Goal: Task Accomplishment & Management: Use online tool/utility

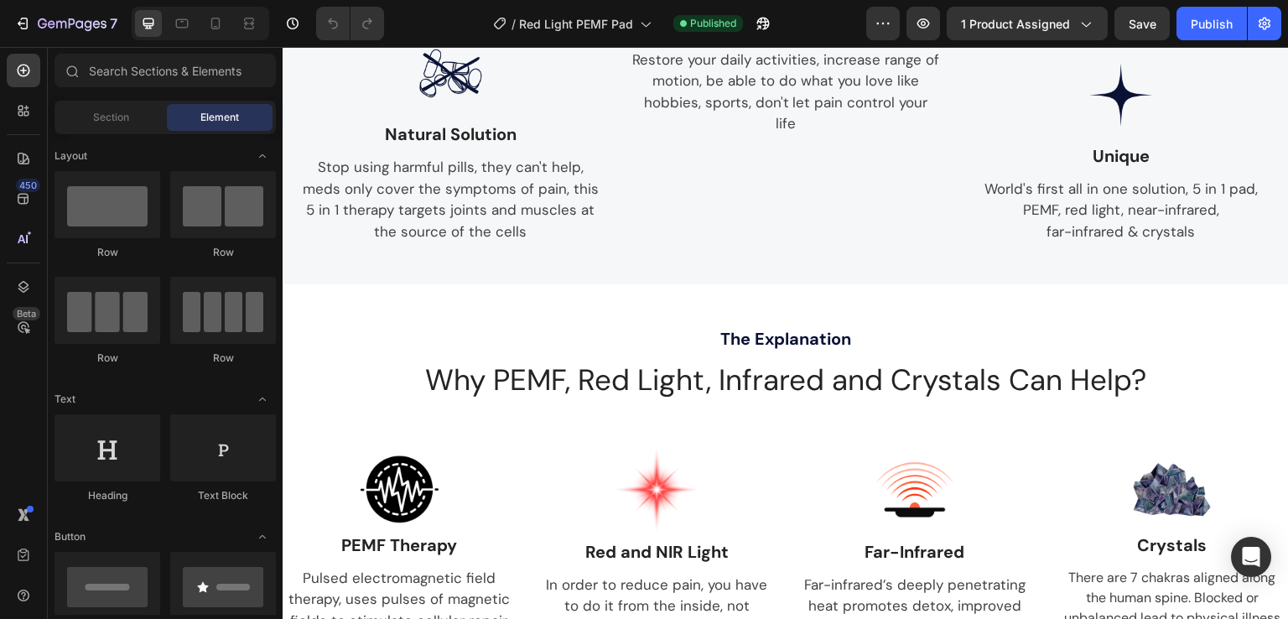
scroll to position [1341, 0]
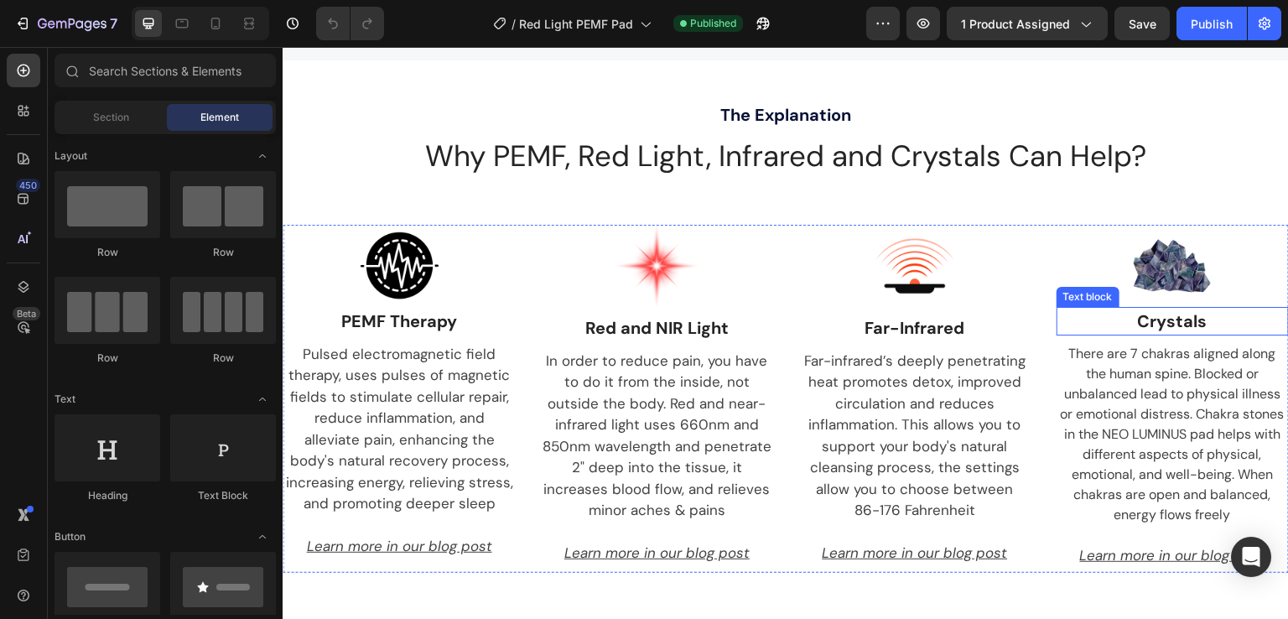
click at [1166, 334] on p "Crystals" at bounding box center [1172, 320] width 203 height 25
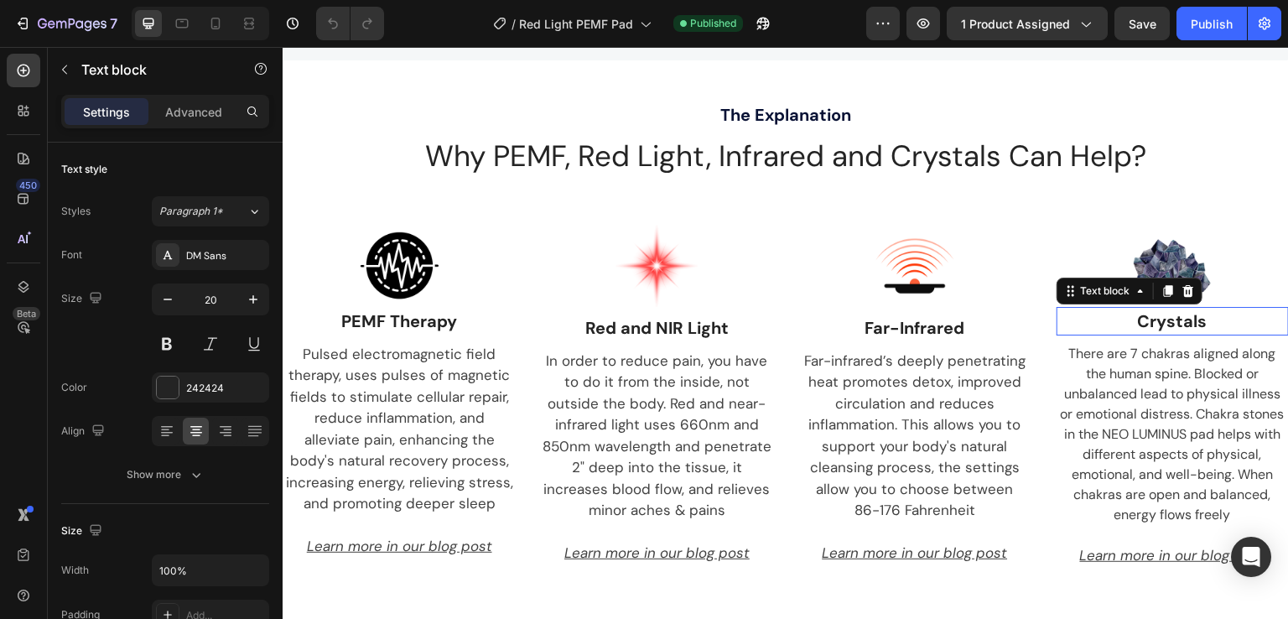
click at [1166, 334] on p "Crystals" at bounding box center [1172, 320] width 203 height 25
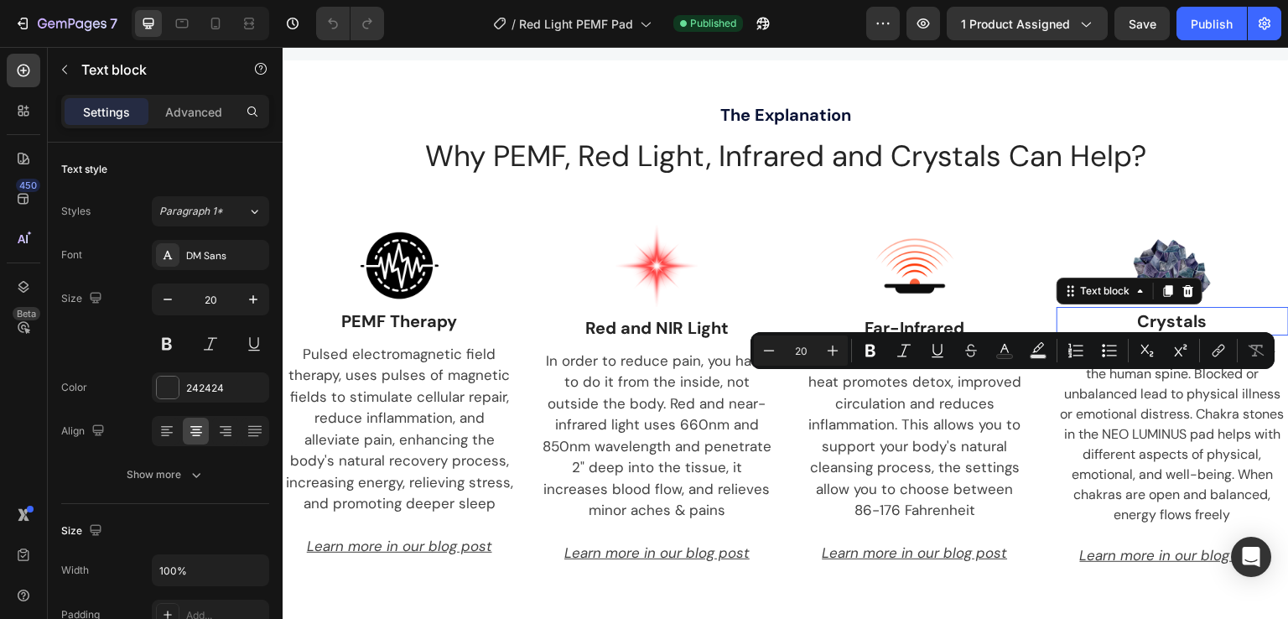
click at [1190, 334] on p "Crystals" at bounding box center [1172, 320] width 203 height 25
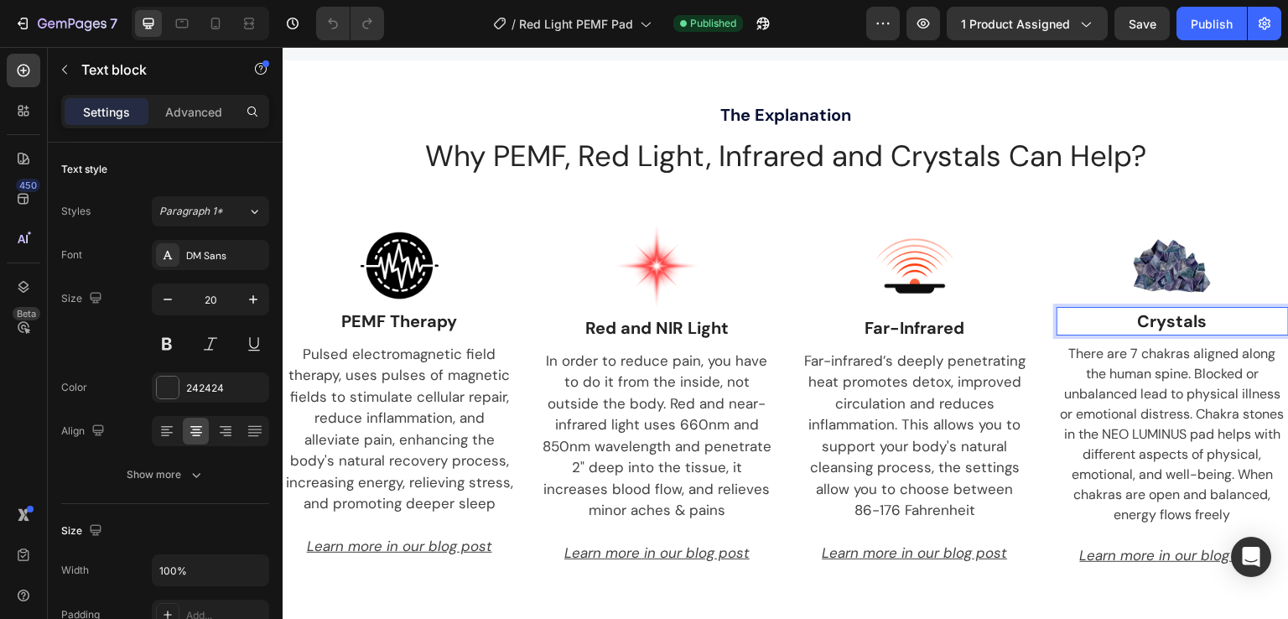
click at [1192, 334] on p "Crystals" at bounding box center [1172, 320] width 203 height 25
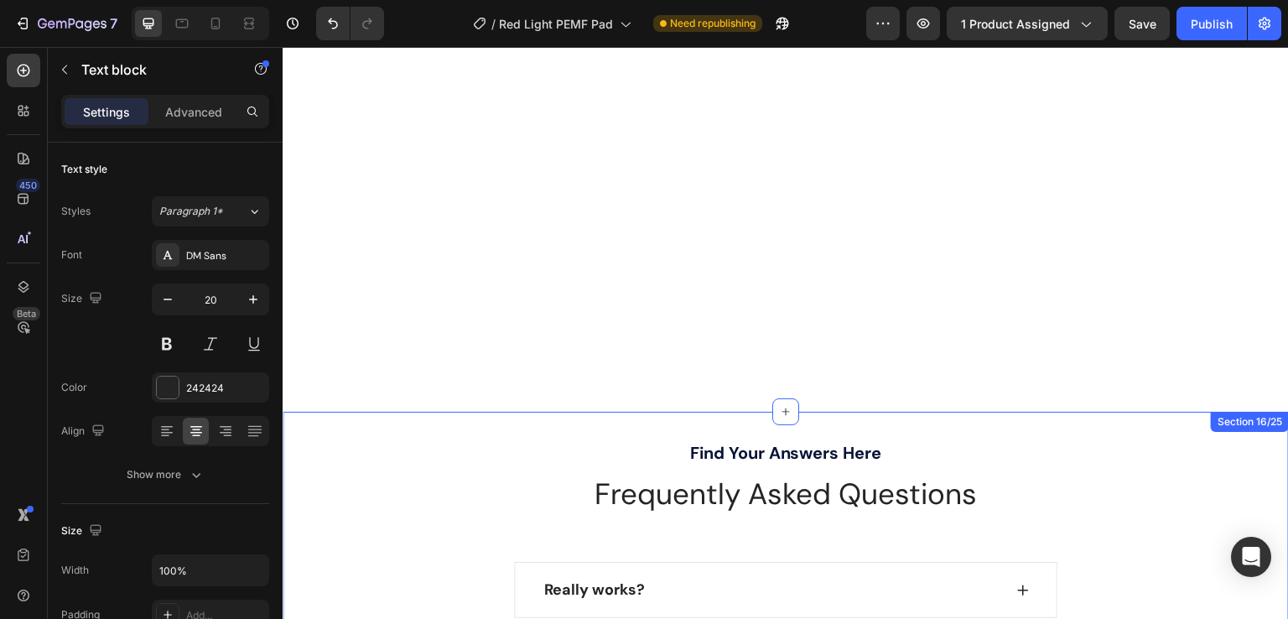
scroll to position [4694, 0]
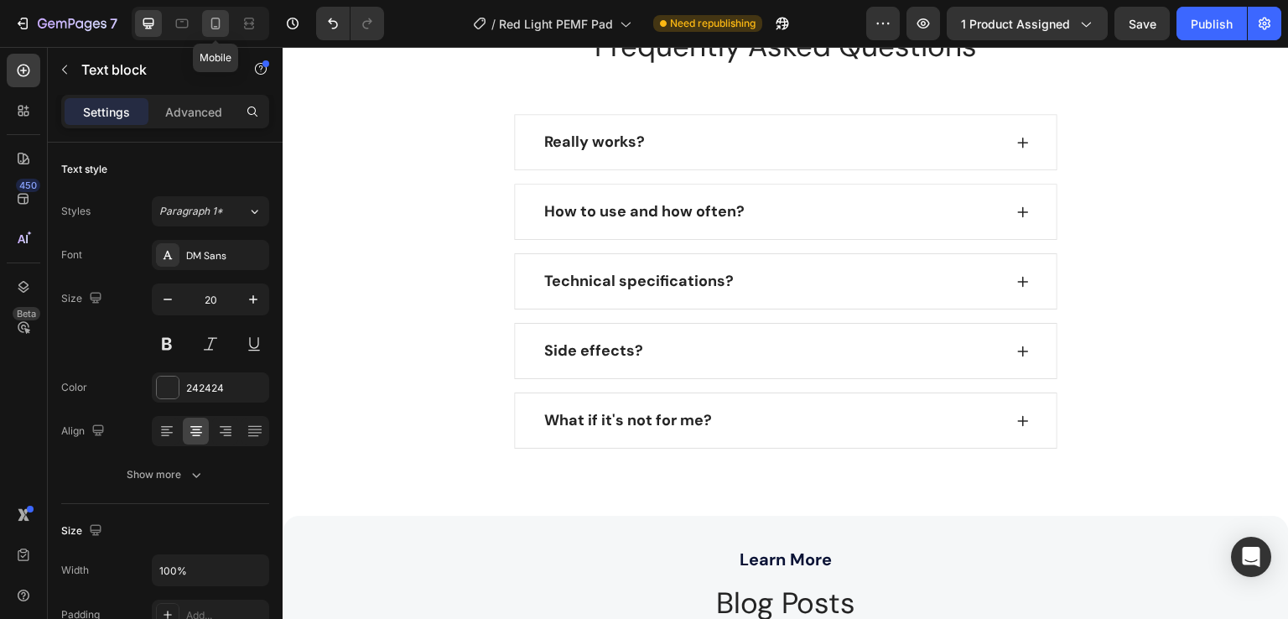
click at [220, 24] on icon at bounding box center [215, 23] width 17 height 17
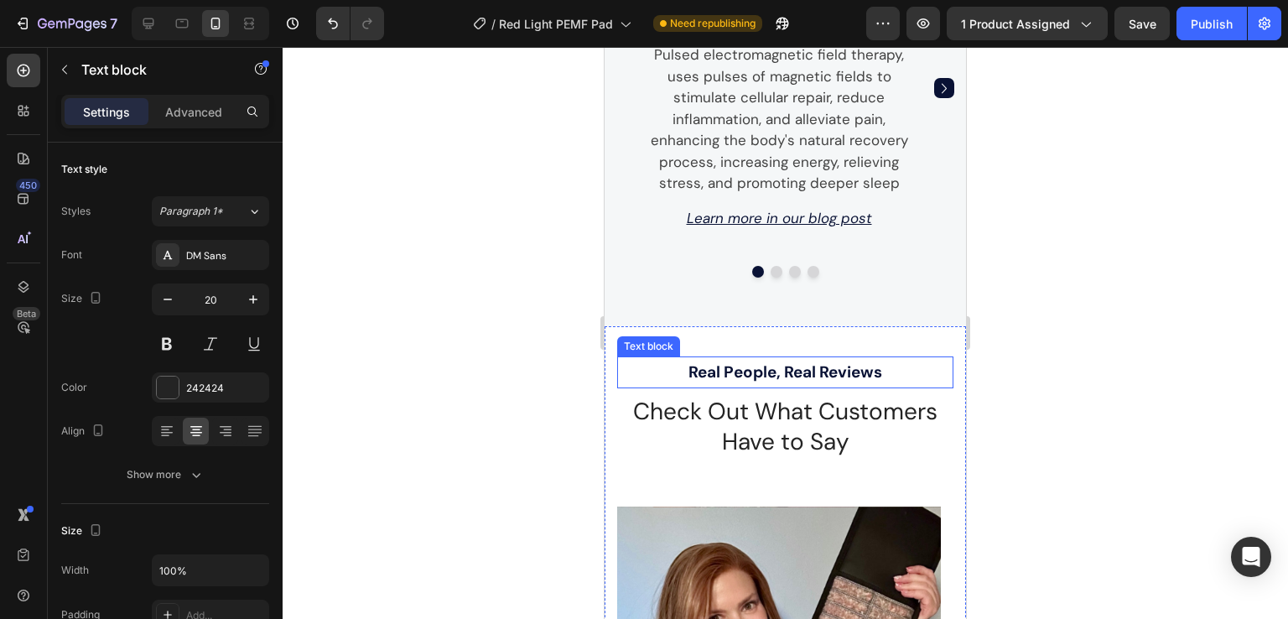
scroll to position [3019, 0]
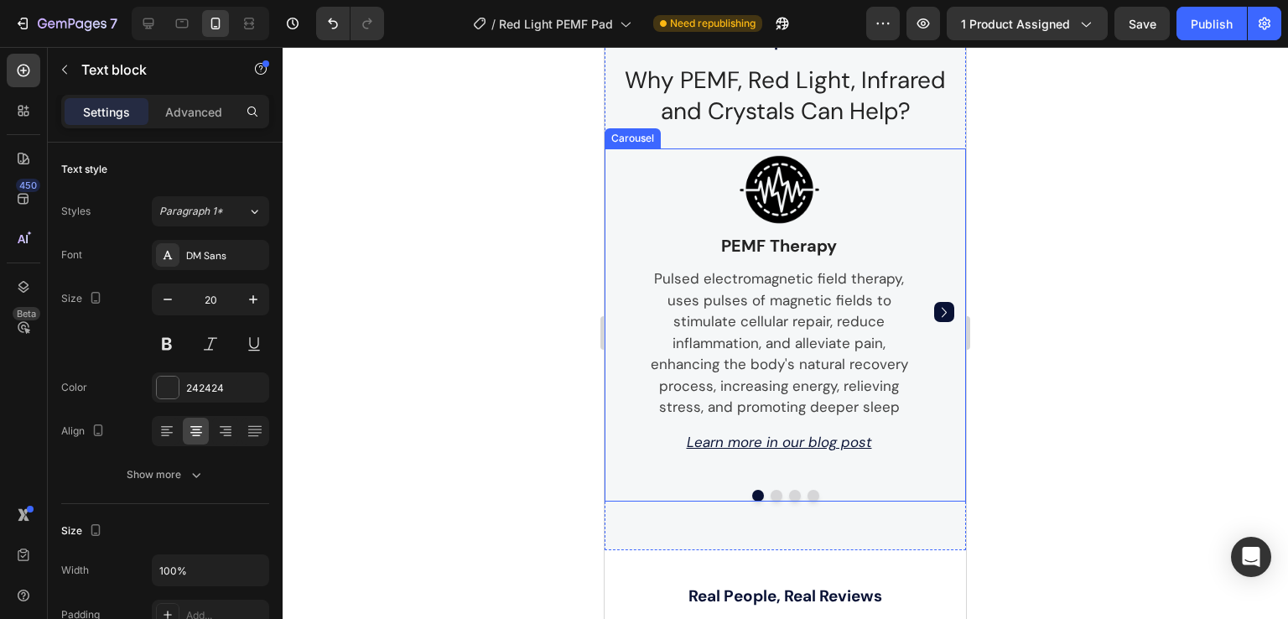
click at [934, 298] on icon "Carousel Next Arrow" at bounding box center [944, 312] width 20 height 29
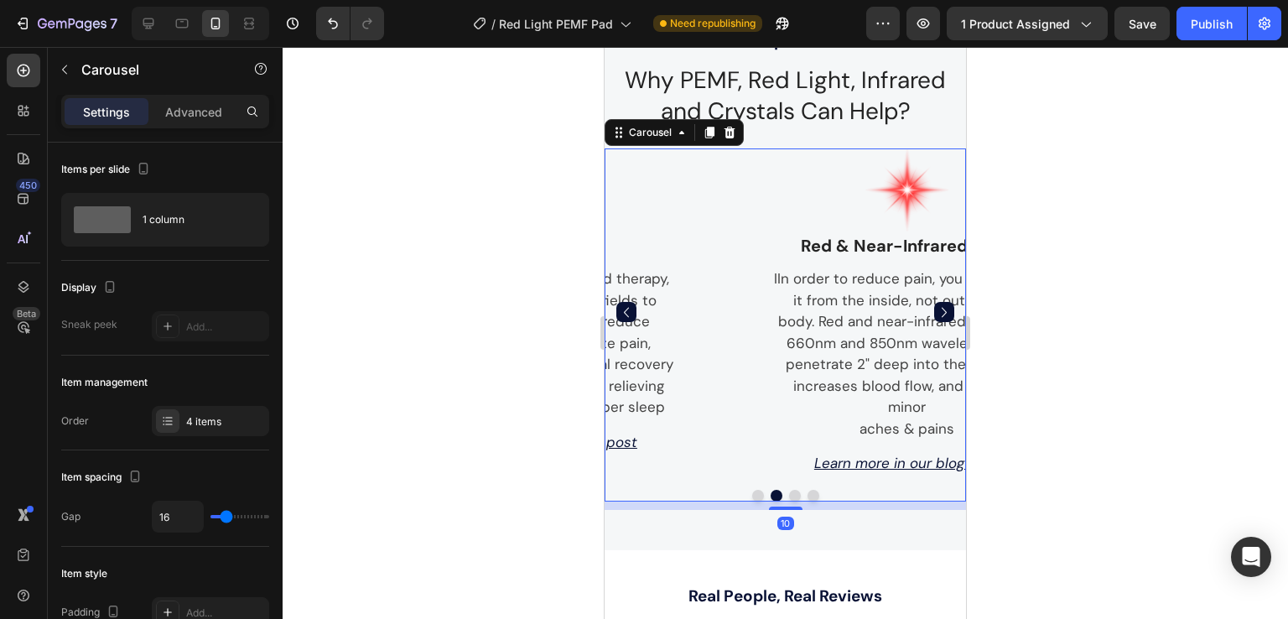
click at [934, 298] on icon "Carousel Next Arrow" at bounding box center [944, 312] width 20 height 29
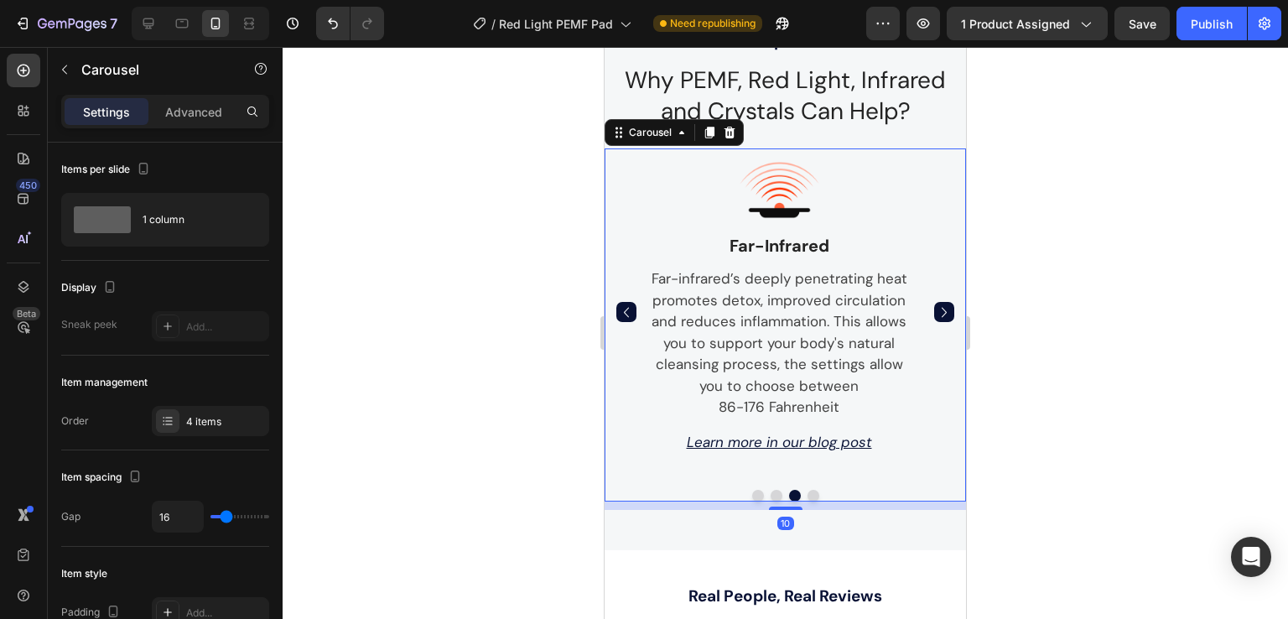
click at [934, 298] on icon "Carousel Next Arrow" at bounding box center [944, 312] width 20 height 29
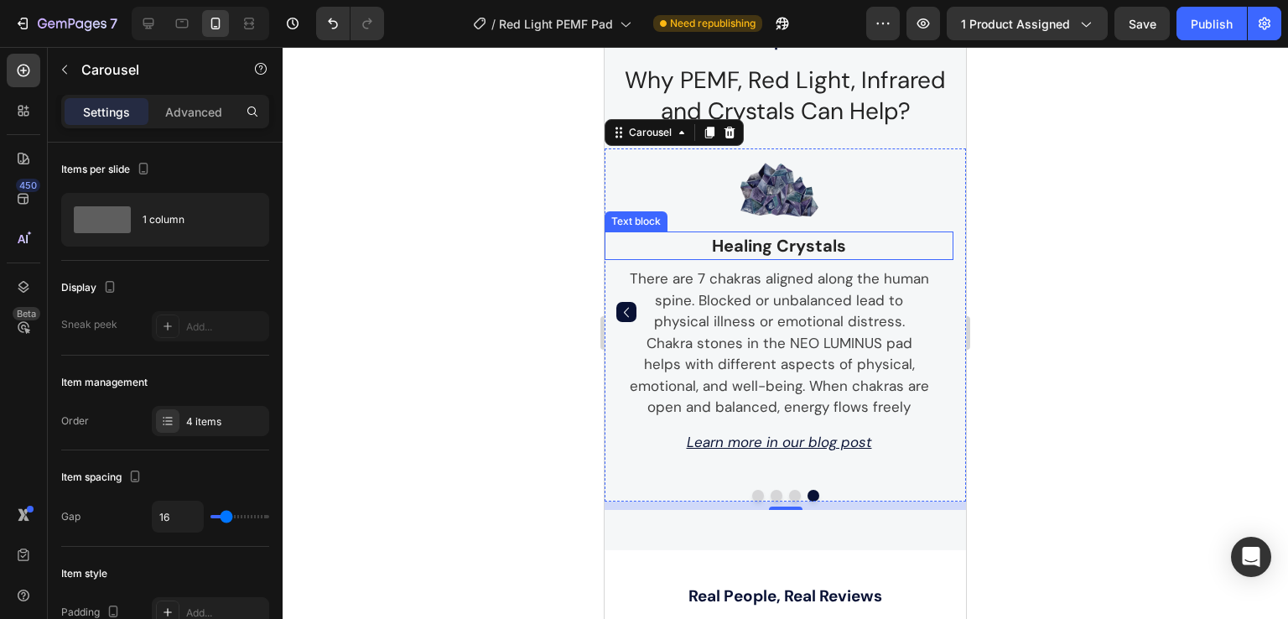
click at [808, 242] on p "Healing Crystals" at bounding box center [778, 245] width 319 height 25
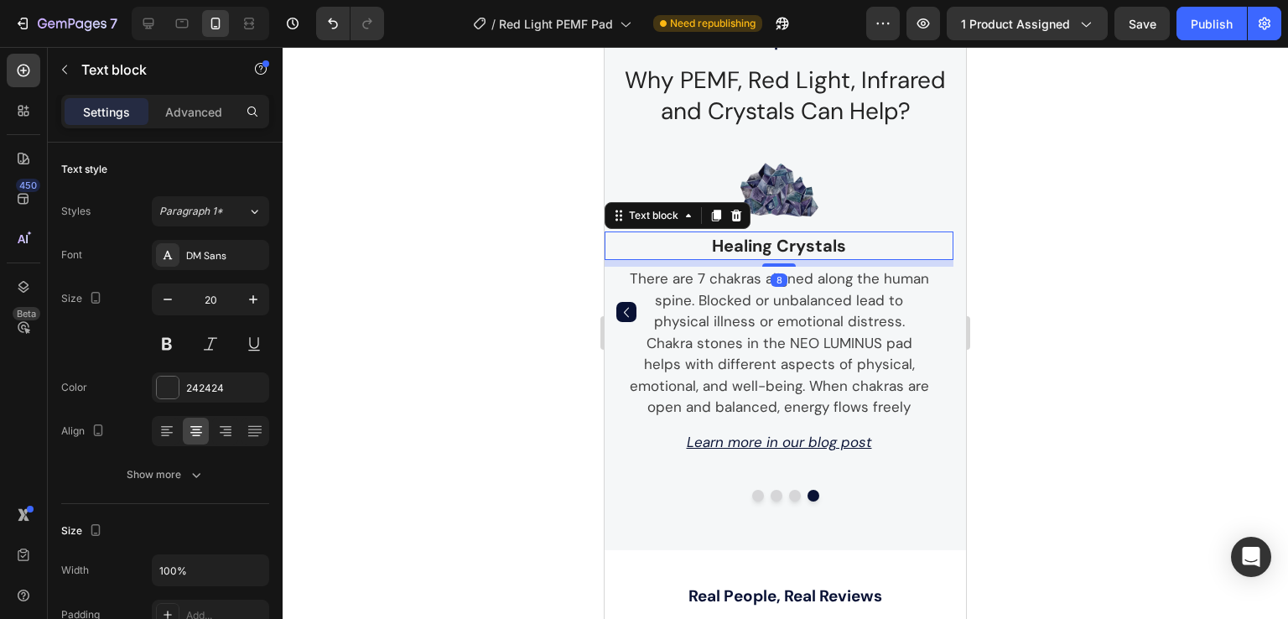
click at [787, 242] on p "Healing Crystals" at bounding box center [778, 245] width 319 height 25
drag, startPoint x: 775, startPoint y: 242, endPoint x: 809, endPoint y: 314, distance: 79.1
click at [780, 242] on p "Healing Crystals" at bounding box center [778, 245] width 319 height 25
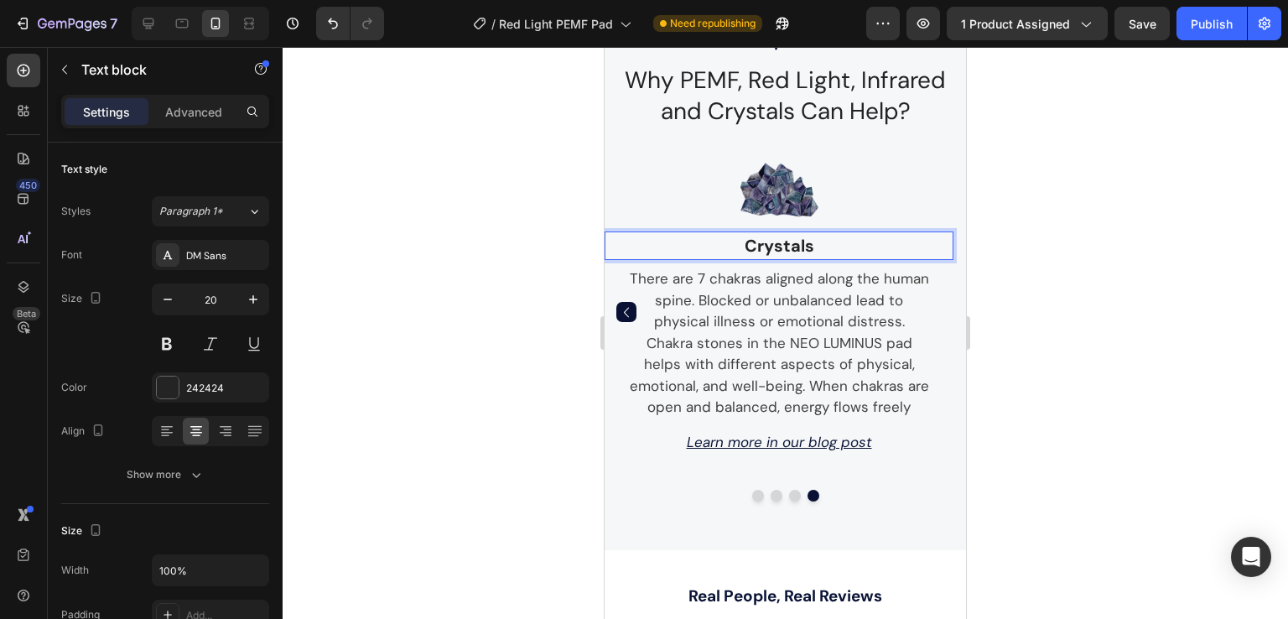
click at [857, 242] on p "Crystals" at bounding box center [778, 245] width 319 height 25
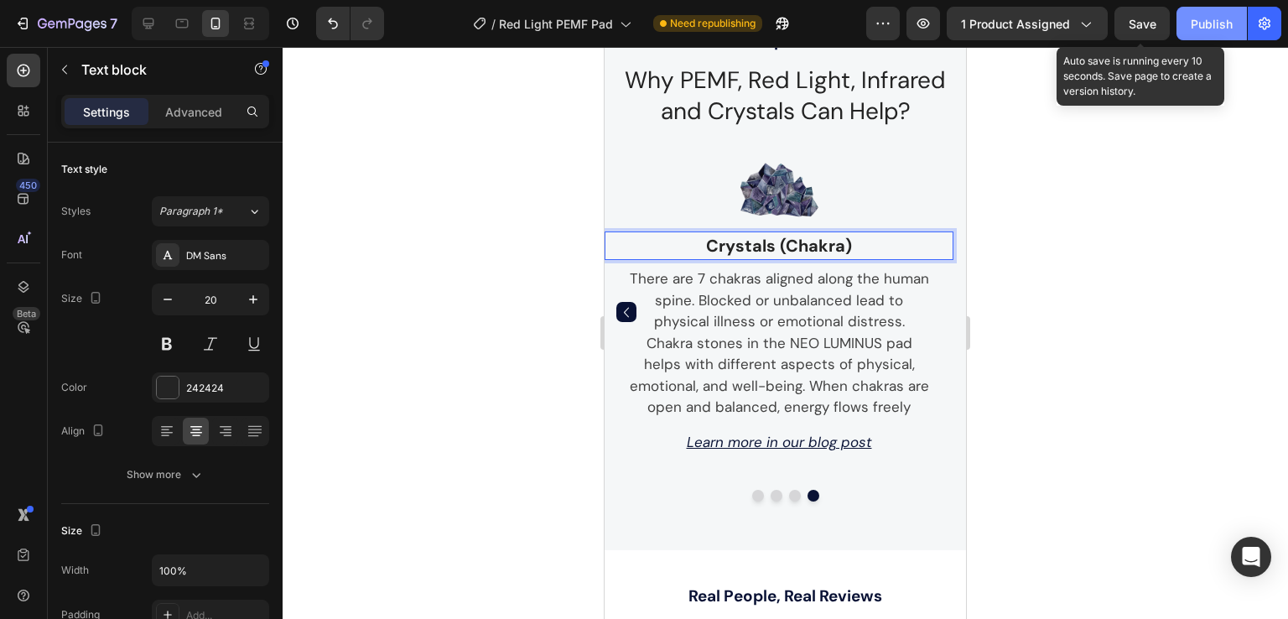
click at [1148, 28] on span "Save" at bounding box center [1142, 24] width 28 height 14
click at [1186, 22] on button "Publish" at bounding box center [1211, 24] width 70 height 34
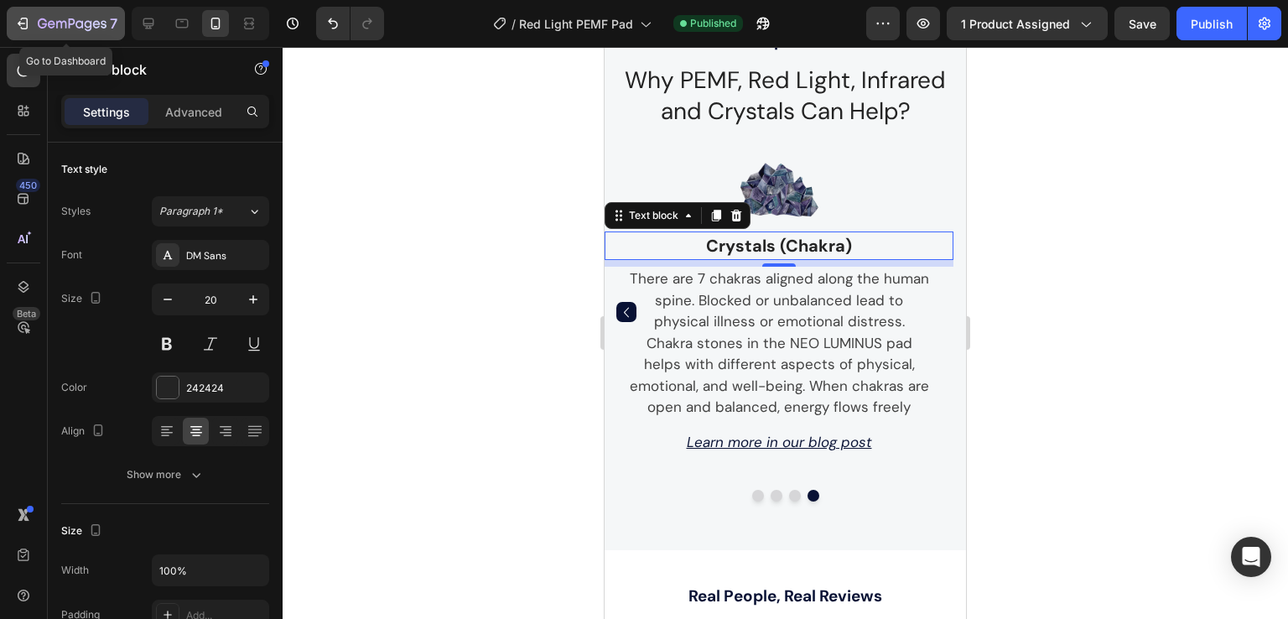
click at [26, 22] on icon "button" at bounding box center [22, 23] width 17 height 17
